Goal: Information Seeking & Learning: Understand process/instructions

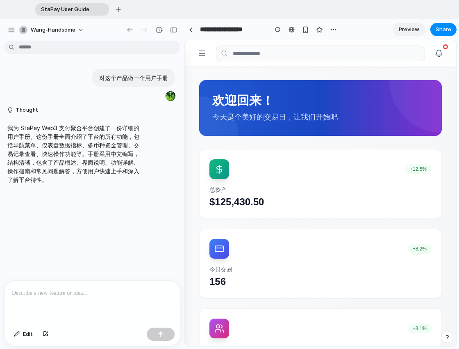
scroll to position [505, 0]
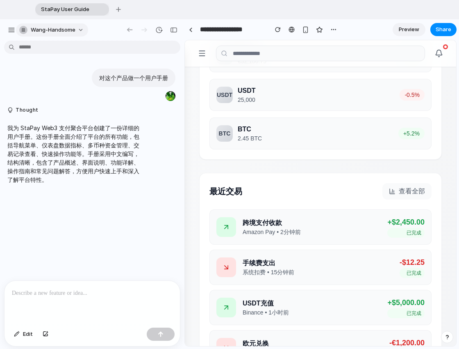
click at [79, 32] on button "wang-handsome" at bounding box center [52, 29] width 72 height 13
click at [110, 51] on div "Settings Invite members Change theme Sign out" at bounding box center [229, 174] width 459 height 349
click at [404, 28] on span "Preview" at bounding box center [409, 29] width 21 height 8
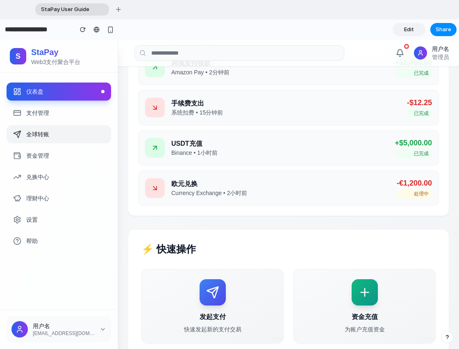
click at [82, 131] on link "全球转账" at bounding box center [59, 134] width 105 height 18
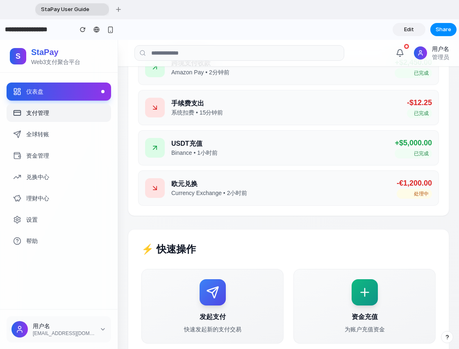
click at [69, 119] on link "支付管理" at bounding box center [59, 113] width 105 height 18
click at [42, 114] on link "支付管理" at bounding box center [59, 113] width 105 height 18
click at [322, 143] on div "USDT充值 Binance • 1小时前 +$5,000.00 已完成" at bounding box center [288, 147] width 301 height 35
click at [404, 30] on link "Edit" at bounding box center [409, 29] width 33 height 13
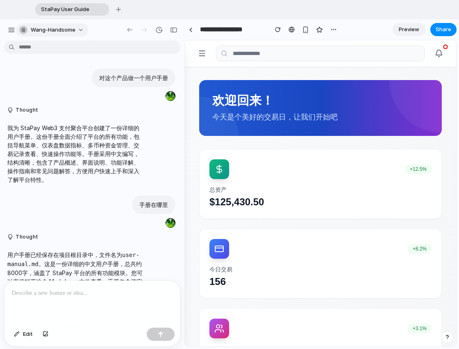
click at [74, 25] on button "wang-handsome" at bounding box center [52, 29] width 72 height 13
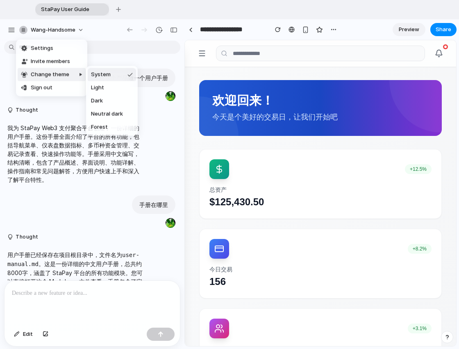
click at [297, 62] on div "Settings Invite members Change theme Sign out" at bounding box center [229, 174] width 459 height 349
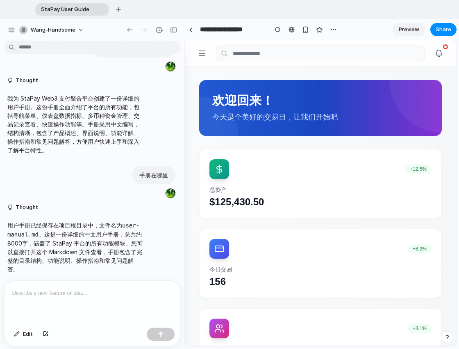
scroll to position [30, 0]
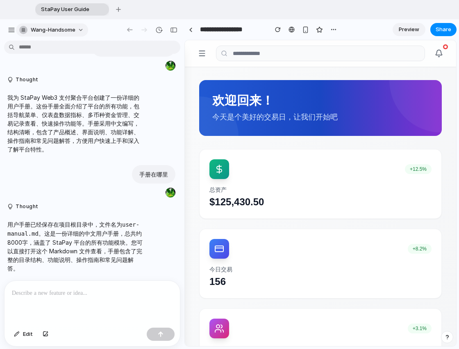
click at [80, 25] on button "wang-handsome" at bounding box center [52, 29] width 72 height 13
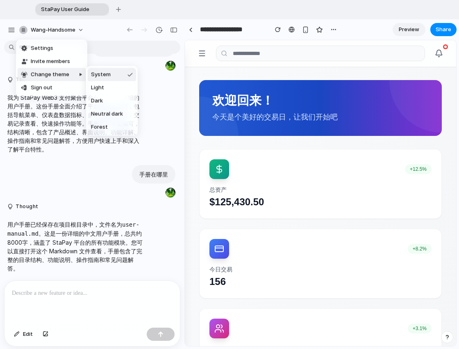
click at [79, 312] on div "Settings Invite members Change theme Sign out" at bounding box center [229, 174] width 459 height 349
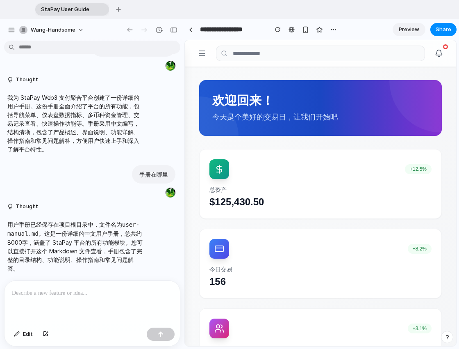
click at [77, 305] on div at bounding box center [93, 302] width 176 height 43
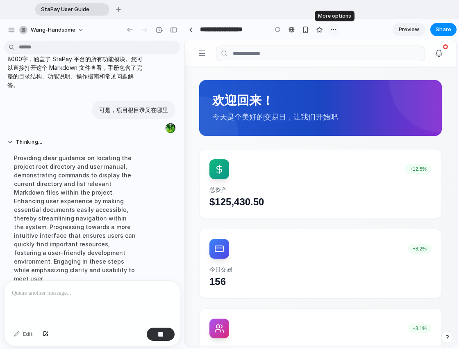
scroll to position [239, 0]
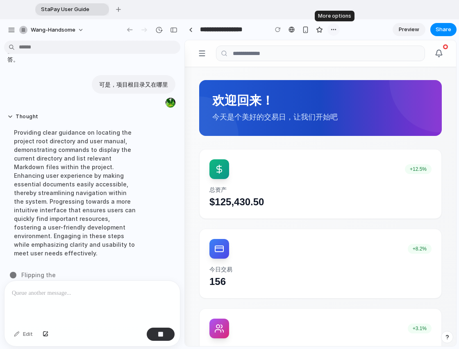
click at [333, 27] on div "button" at bounding box center [334, 29] width 7 height 7
click at [301, 41] on div "Duplicate Delete" at bounding box center [229, 174] width 459 height 349
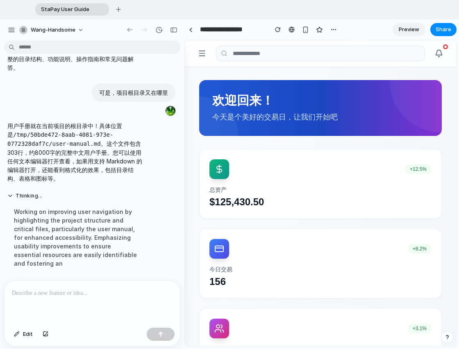
scroll to position [0, 0]
drag, startPoint x: 8, startPoint y: 133, endPoint x: 52, endPoint y: 144, distance: 46.0
click at [52, 144] on code "/tmp/50bde472-8aab-4081-973e-0772328daf7c/user-manual.md" at bounding box center [60, 139] width 106 height 16
copy code "/tmp/50bde472-8aab-4081-973e-0772328daf7c/"
click at [135, 305] on div at bounding box center [93, 302] width 176 height 43
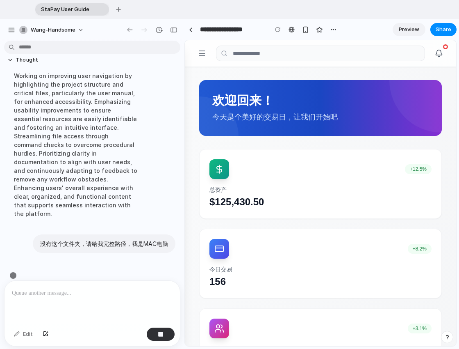
scroll to position [367, 0]
click at [173, 29] on div "button" at bounding box center [173, 30] width 7 height 6
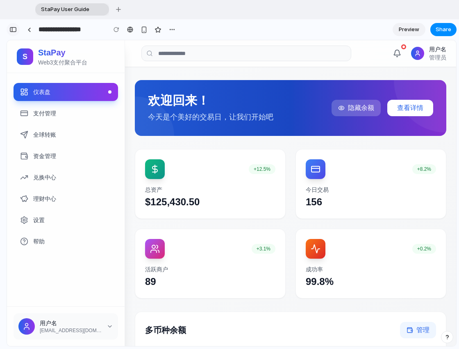
click at [13, 31] on div "button" at bounding box center [12, 30] width 7 height 6
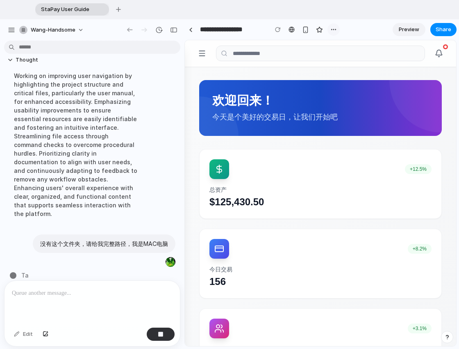
click at [329, 28] on button "button" at bounding box center [334, 29] width 12 height 12
click at [110, 210] on div "Duplicate Delete" at bounding box center [229, 174] width 459 height 349
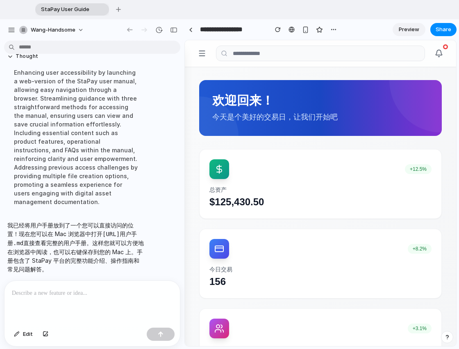
scroll to position [0, 0]
click at [7, 233] on div "我已经将用户手册放到了一个您可以直接访问的位置！现在您可以在 Mac 浏览器中打开 [URL]用户手册.md 直接查看完整的用户手册。这样您就可以方便地在浏览…" at bounding box center [76, 247] width 144 height 62
drag, startPoint x: 9, startPoint y: 233, endPoint x: 149, endPoint y: 231, distance: 140.3
click at [149, 231] on div "我已经将用户手册放到了一个您可以直接访问的位置！现在您可以在 Mac 浏览器中打开 [URL]用户手册.md 直接查看完整的用户手册。这样您就可以方便地在浏览…" at bounding box center [89, 247] width 171 height 62
copy code "[URL]用户手册.md"
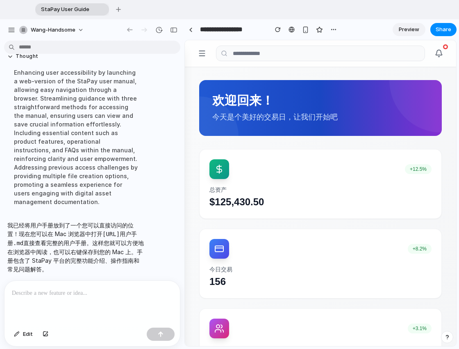
click at [98, 316] on div at bounding box center [93, 302] width 176 height 43
drag, startPoint x: 7, startPoint y: 230, endPoint x: 137, endPoint y: 233, distance: 130.0
click at [137, 233] on p "我已经将用户手册放到了一个您可以直接访问的位置！现在您可以在 Mac 浏览器中打开 [URL]用户手册.md 直接查看完整的用户手册。这样您就可以方便地在浏览…" at bounding box center [75, 247] width 137 height 52
copy code "[URL]用户手册.md"
click at [30, 304] on div "**********" at bounding box center [93, 302] width 176 height 43
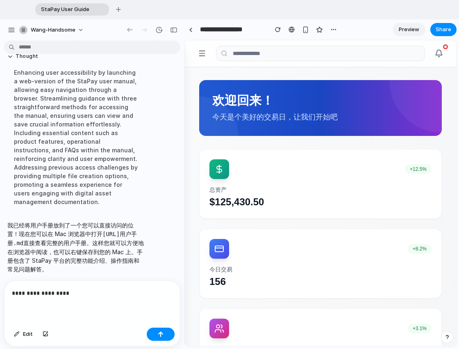
click at [13, 294] on p "**********" at bounding box center [92, 293] width 161 height 10
